Goal: Transaction & Acquisition: Subscribe to service/newsletter

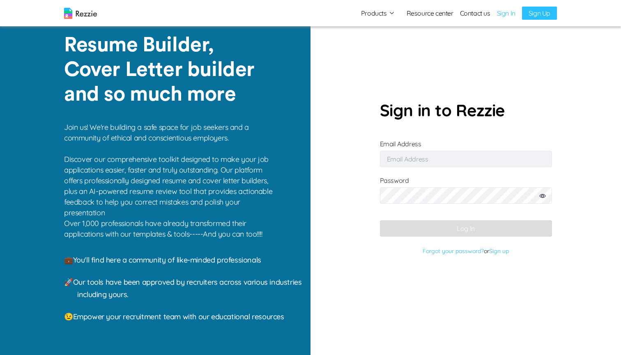
click at [397, 161] on input "Email Address" at bounding box center [466, 159] width 172 height 16
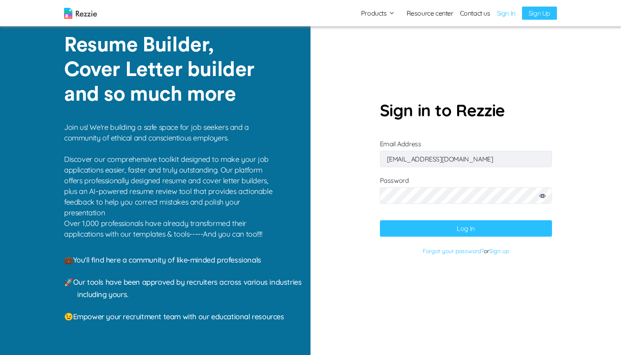
click at [442, 229] on button "Log In" at bounding box center [466, 228] width 172 height 16
click at [424, 161] on input "[EMAIL_ADDRESS][DOMAIN_NAME]" at bounding box center [466, 159] width 172 height 16
type input "[EMAIL_ADDRESS][DOMAIN_NAME]"
click at [415, 226] on button "Log In" at bounding box center [466, 228] width 172 height 16
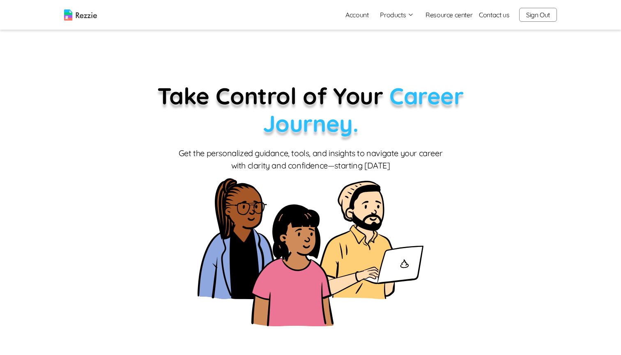
click at [352, 19] on link "Account" at bounding box center [357, 15] width 36 height 16
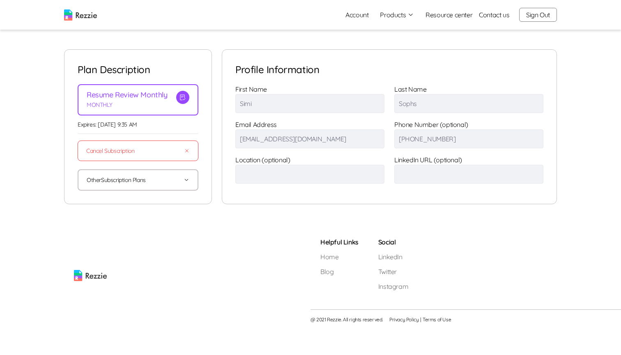
click at [144, 186] on button "Other Subscription Plans" at bounding box center [138, 180] width 103 height 20
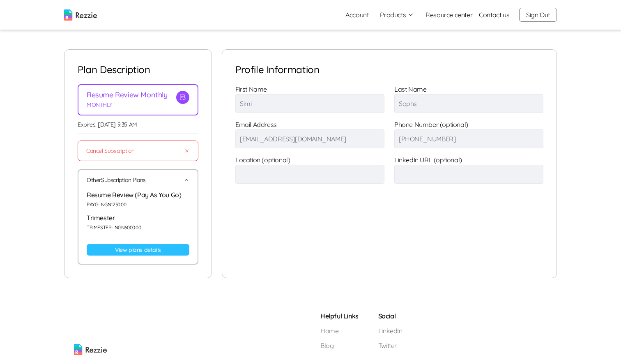
click at [156, 249] on link "View plans details" at bounding box center [138, 250] width 103 height 12
